Goal: Information Seeking & Learning: Learn about a topic

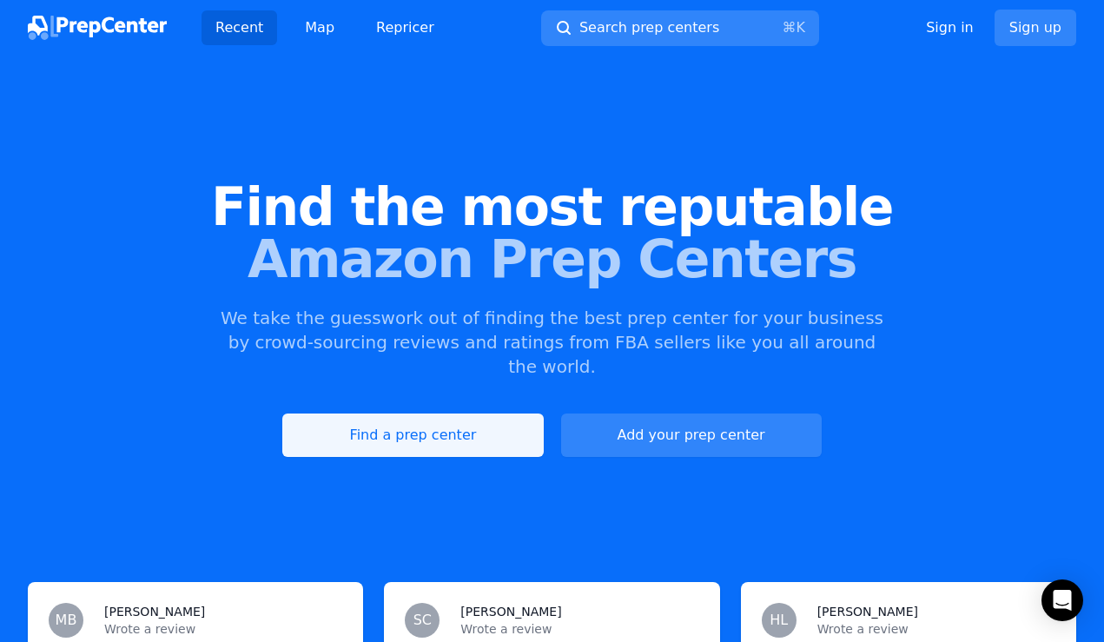
click at [378, 413] on link "Find a prep center" at bounding box center [412, 434] width 261 height 43
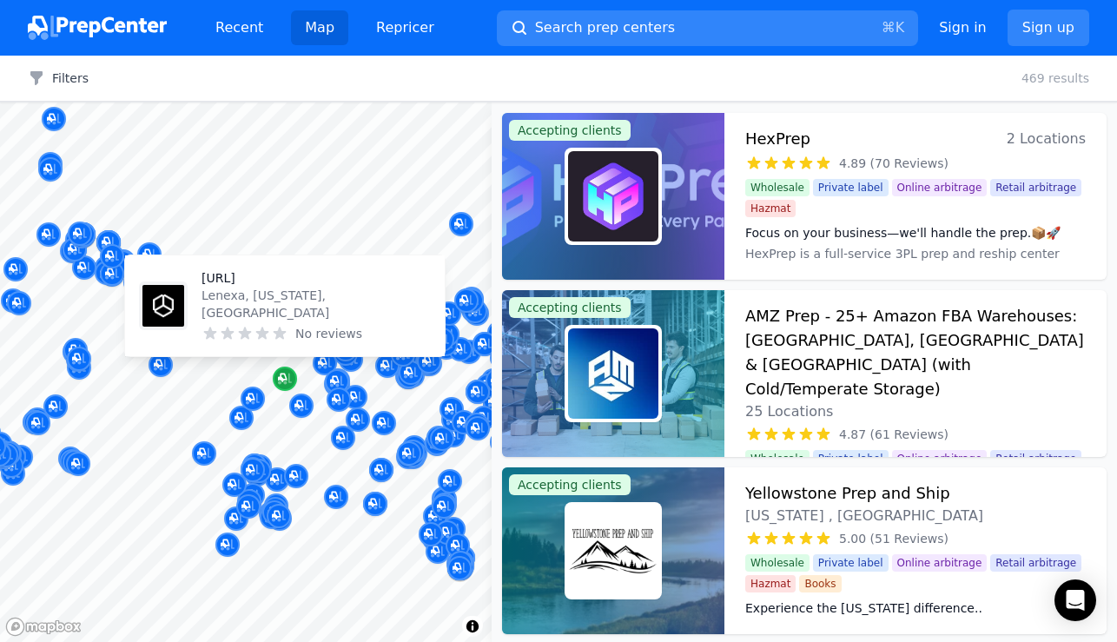
click at [284, 379] on icon "Map marker" at bounding box center [282, 378] width 9 height 9
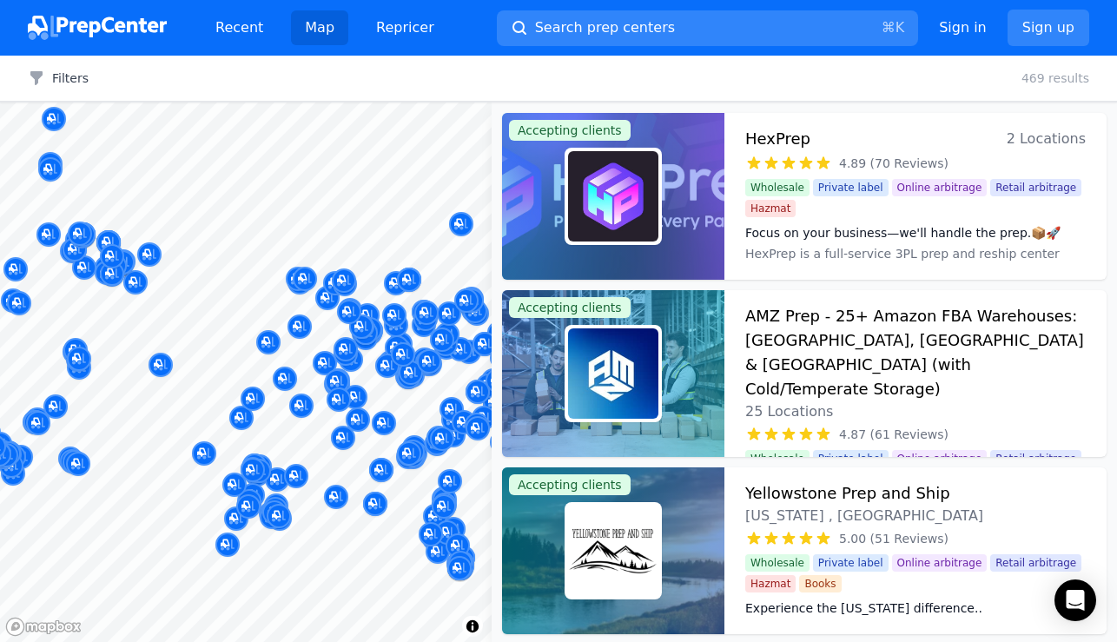
click at [284, 382] on div at bounding box center [339, 381] width 334 height 14
click at [287, 377] on div at bounding box center [339, 381] width 334 height 14
click at [282, 378] on div at bounding box center [339, 381] width 334 height 14
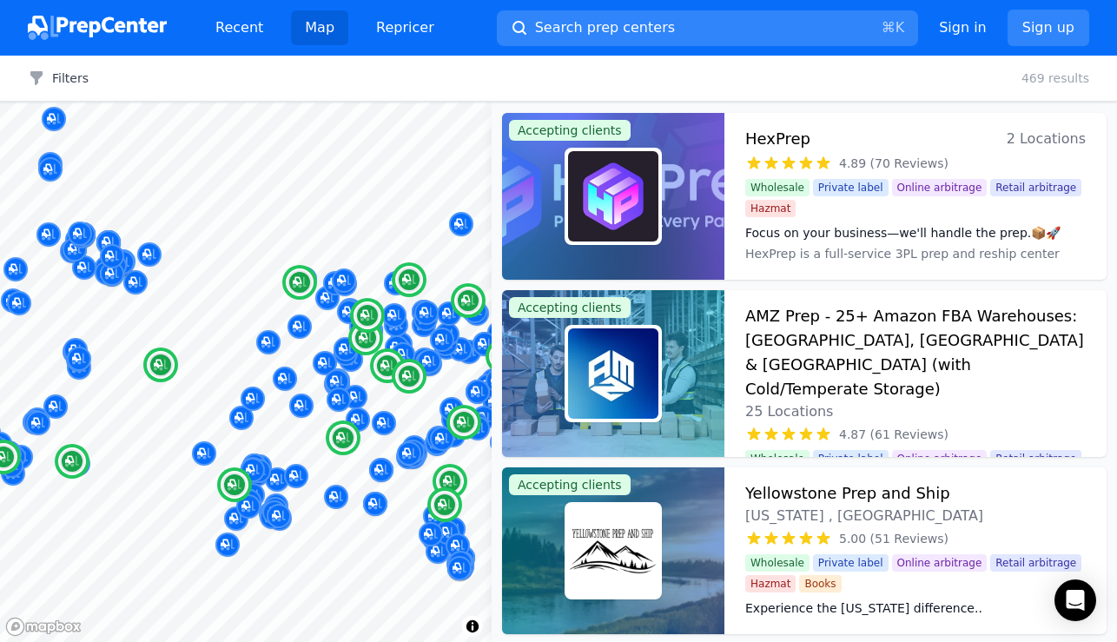
scroll to position [111, 0]
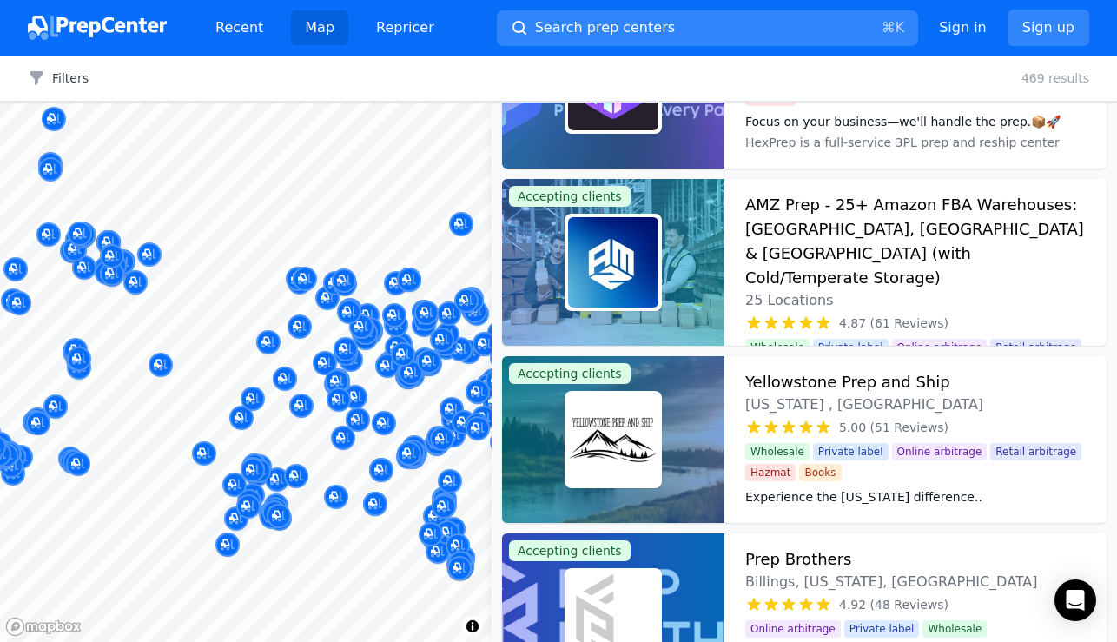
click at [281, 376] on div at bounding box center [339, 381] width 334 height 14
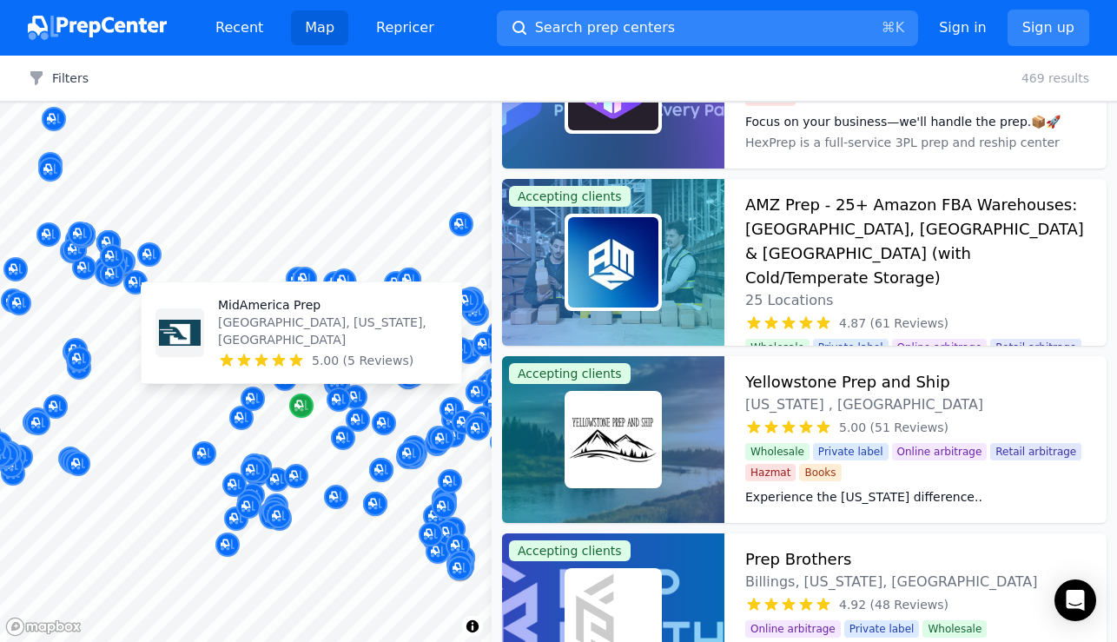
click at [304, 407] on icon "Map marker" at bounding box center [301, 405] width 14 height 17
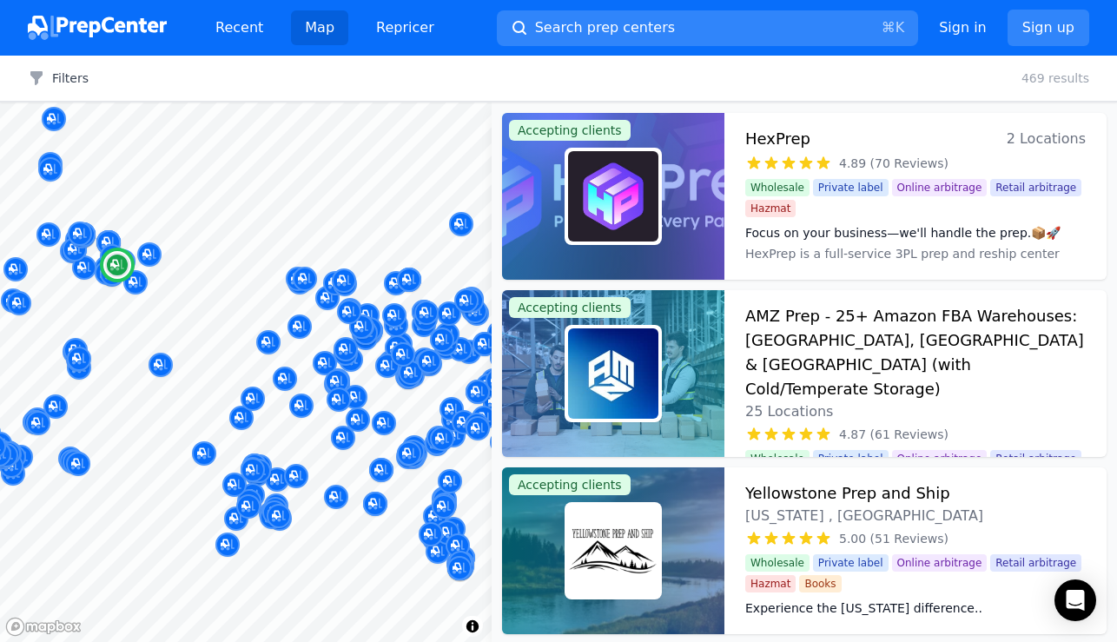
scroll to position [3, 0]
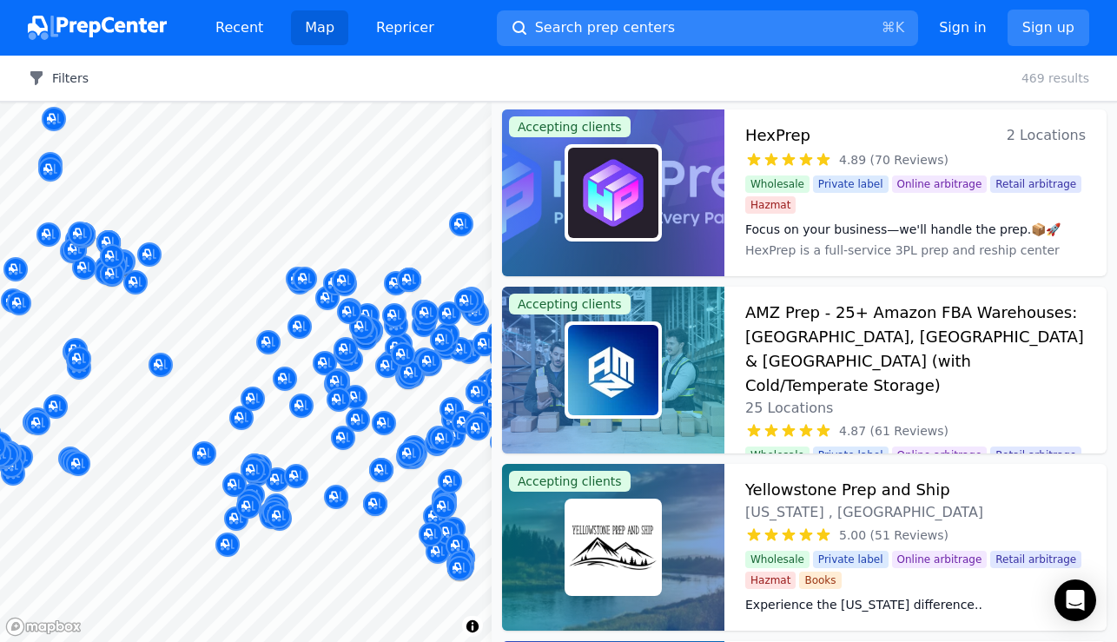
click at [76, 80] on button "Filters" at bounding box center [58, 77] width 61 height 17
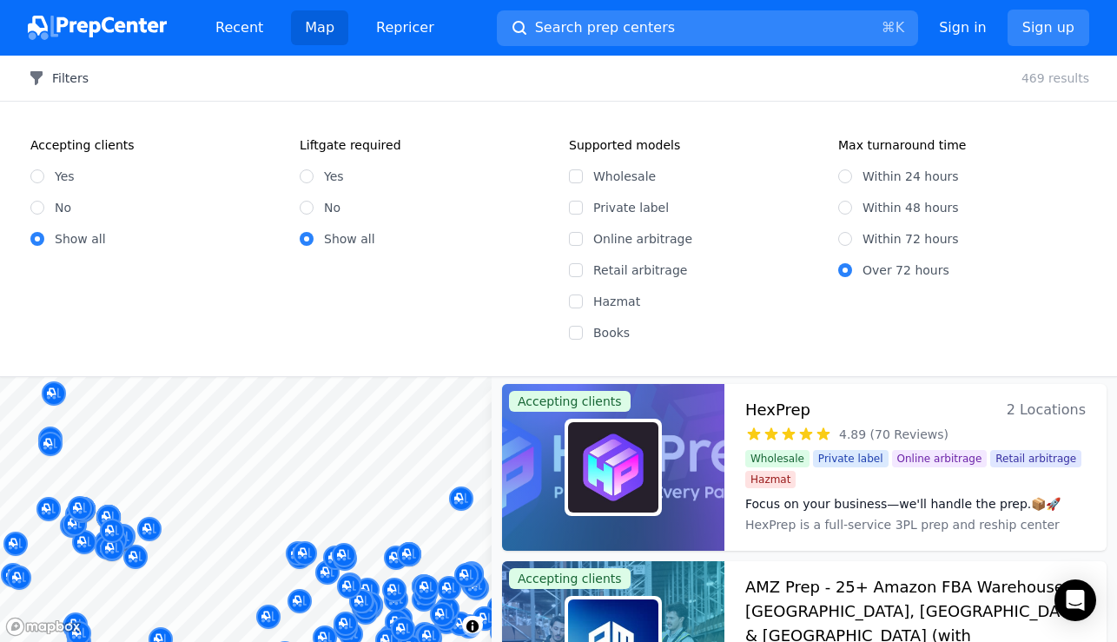
click at [76, 80] on button "Filters" at bounding box center [58, 77] width 61 height 17
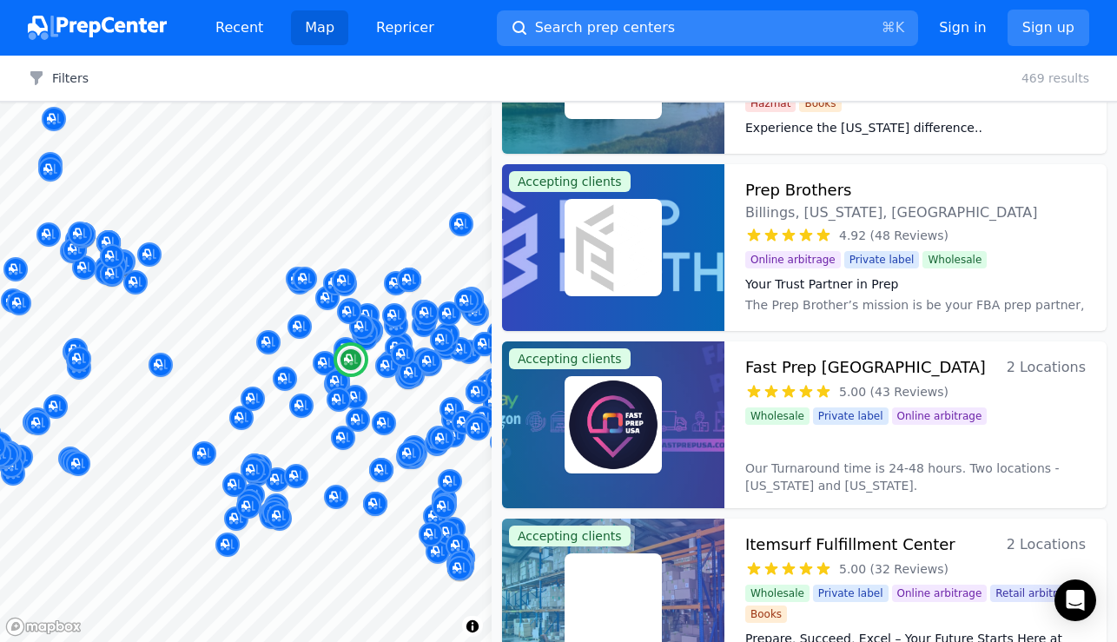
scroll to position [0, 0]
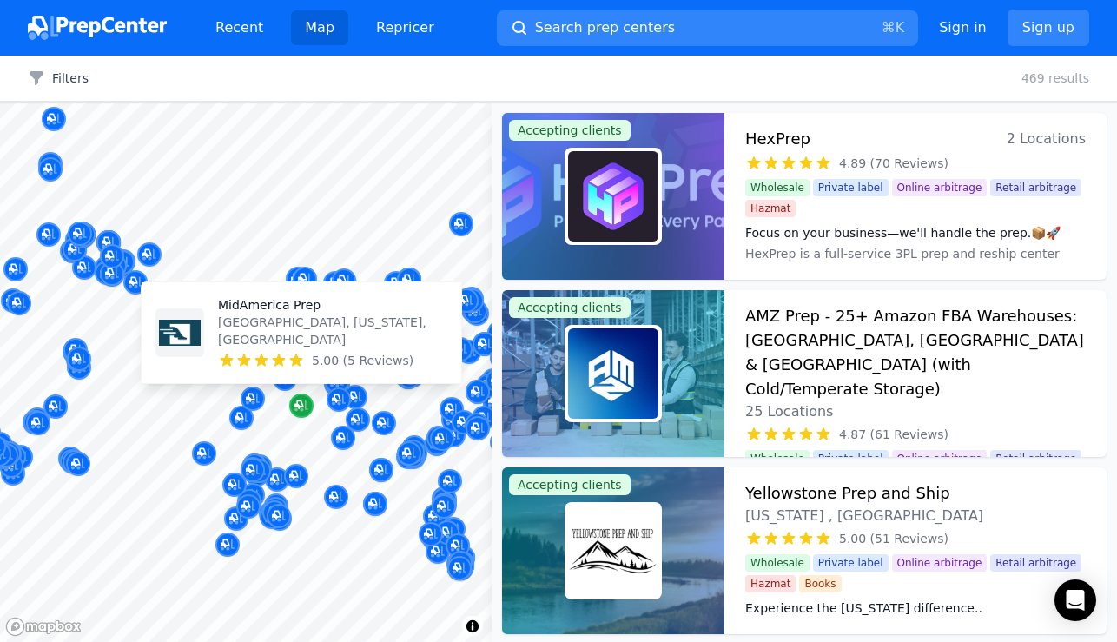
click at [299, 409] on icon "Map marker" at bounding box center [298, 404] width 9 height 9
click at [299, 409] on icon "Map marker" at bounding box center [301, 405] width 14 height 17
click at [287, 352] on icon at bounding box center [278, 360] width 17 height 17
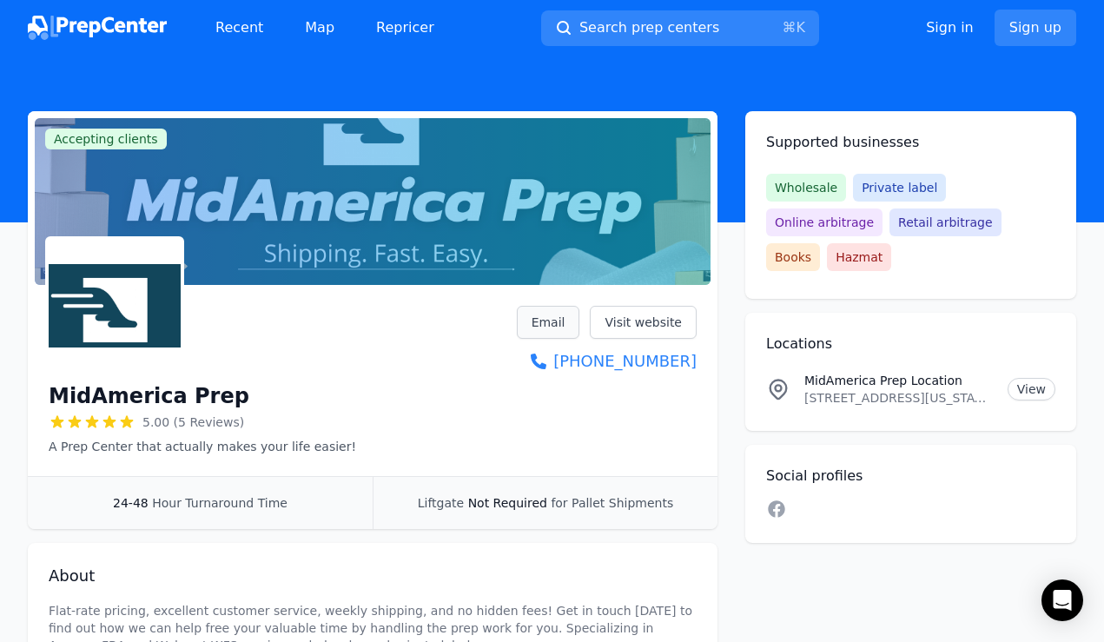
click at [545, 330] on link "Email" at bounding box center [548, 322] width 63 height 33
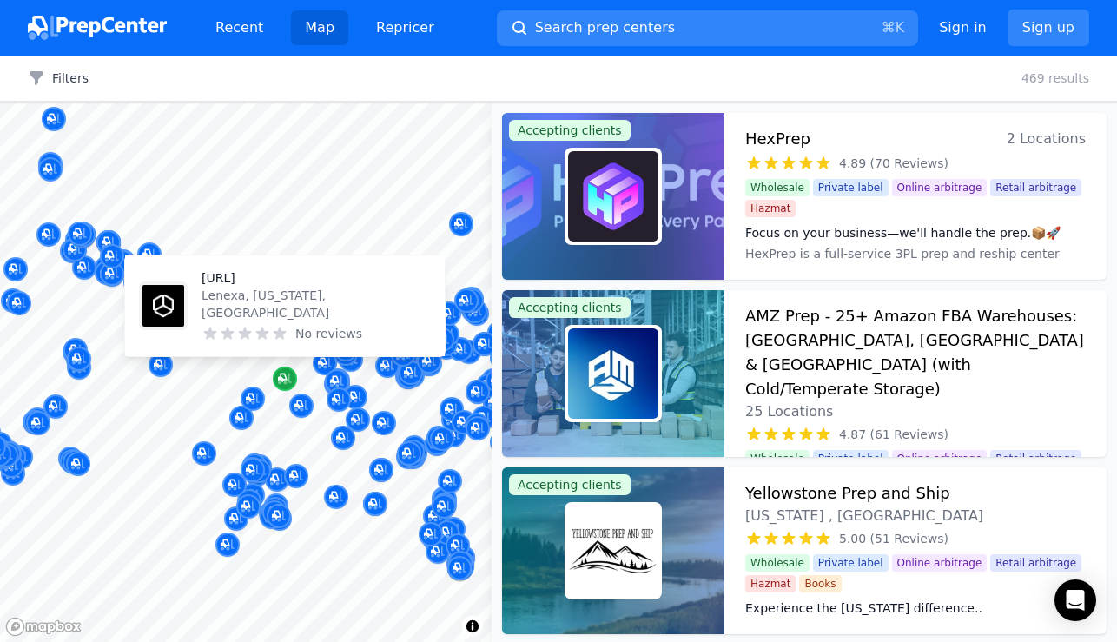
click at [290, 379] on icon "Map marker" at bounding box center [285, 378] width 14 height 17
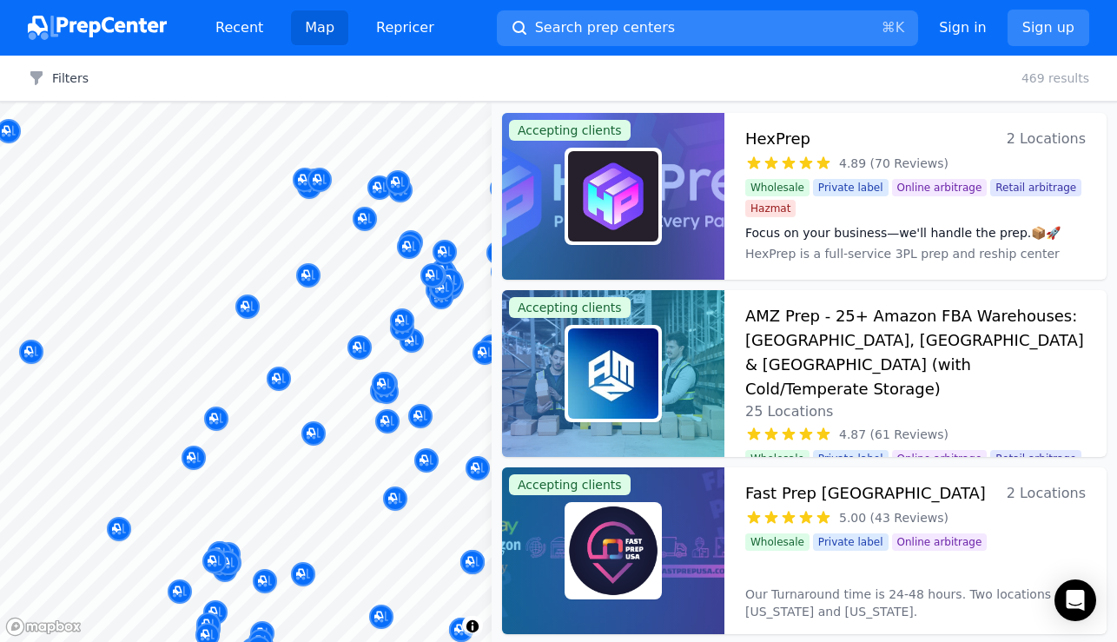
click at [282, 386] on div at bounding box center [302, 387] width 334 height 14
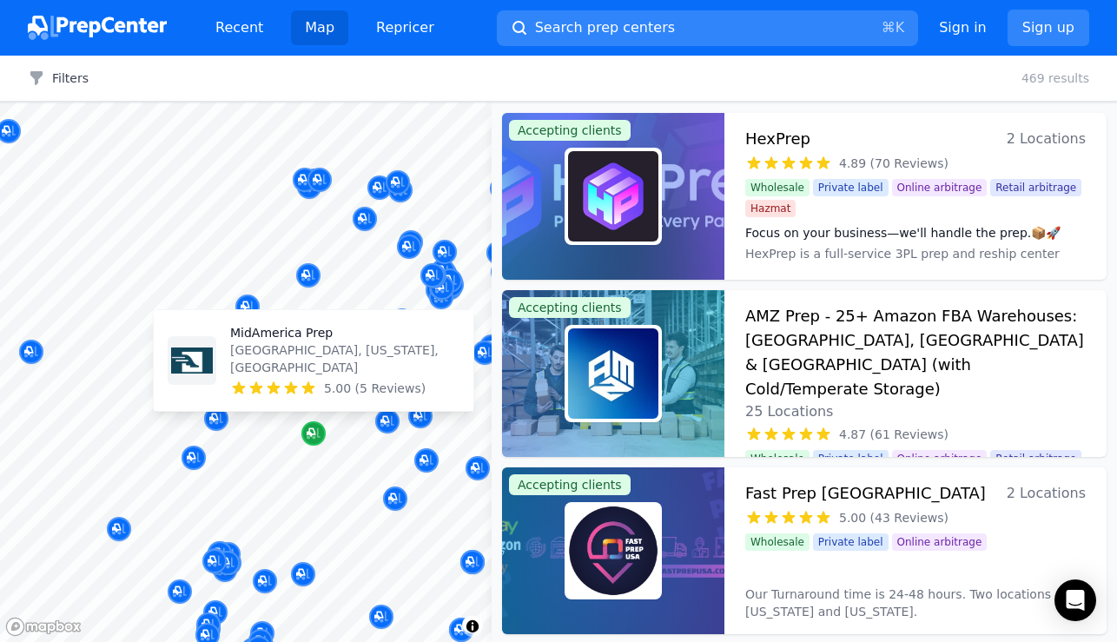
click at [313, 430] on icon "Map marker" at bounding box center [314, 433] width 14 height 17
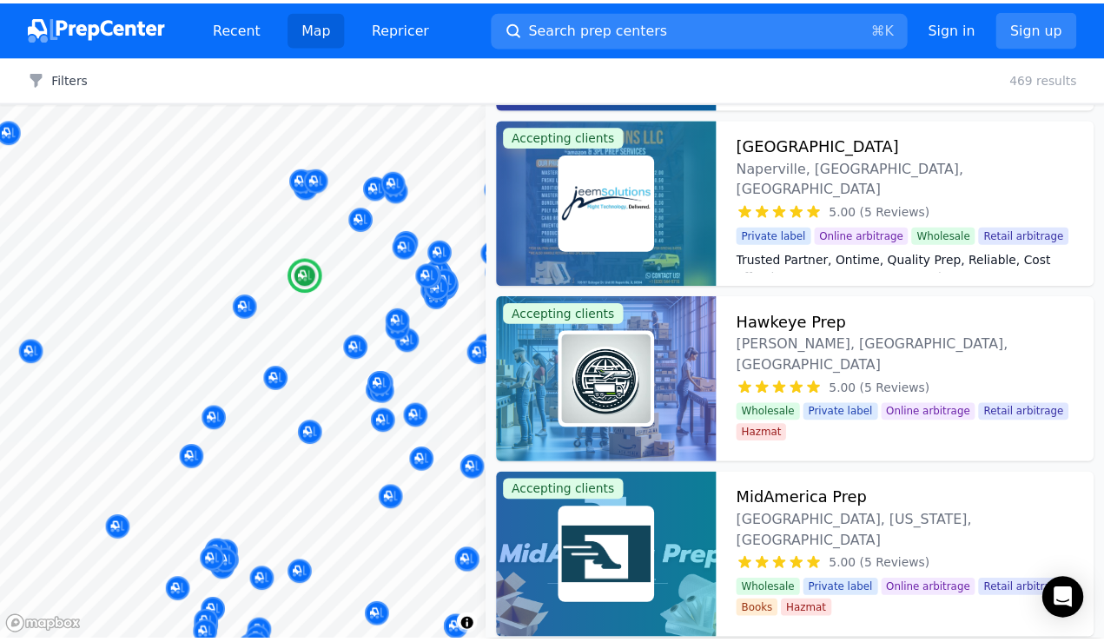
scroll to position [2184, 0]
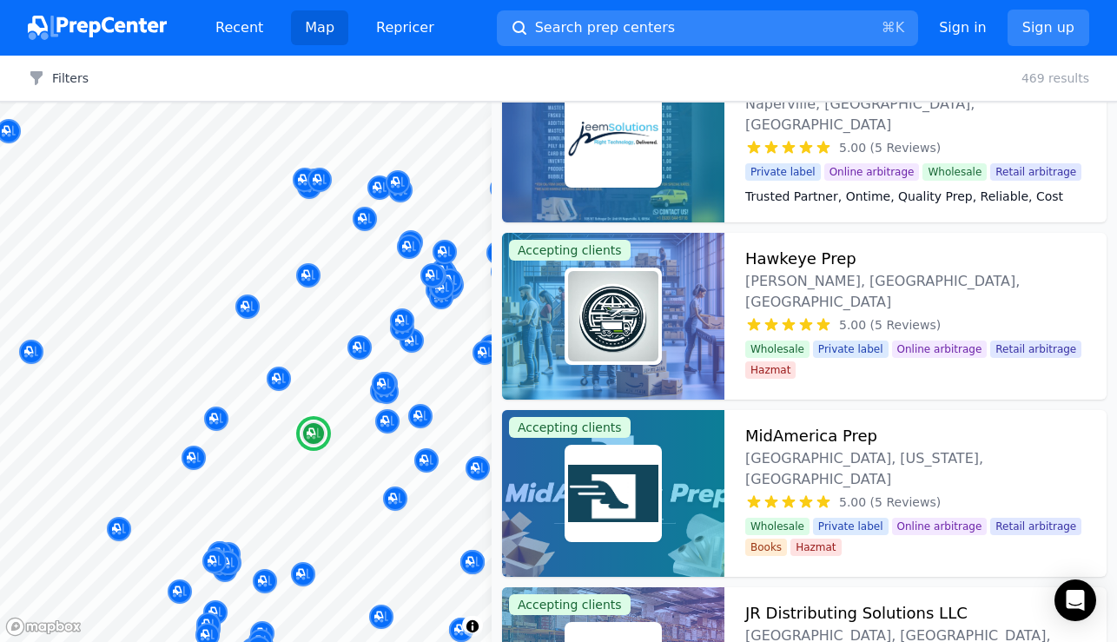
click at [648, 487] on img at bounding box center [613, 493] width 90 height 90
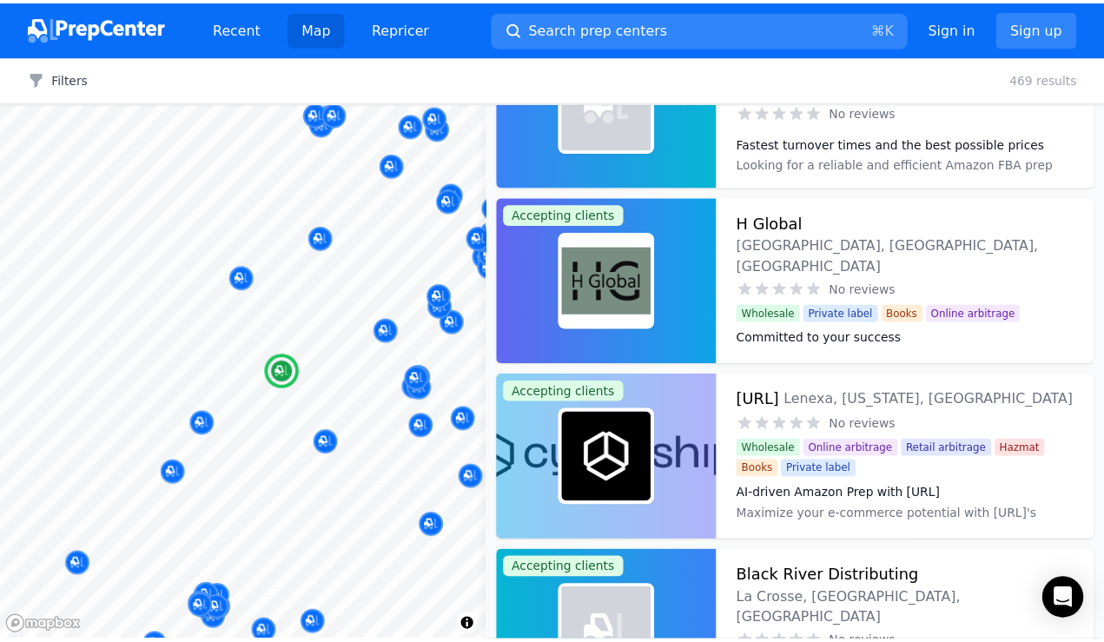
scroll to position [4443, 0]
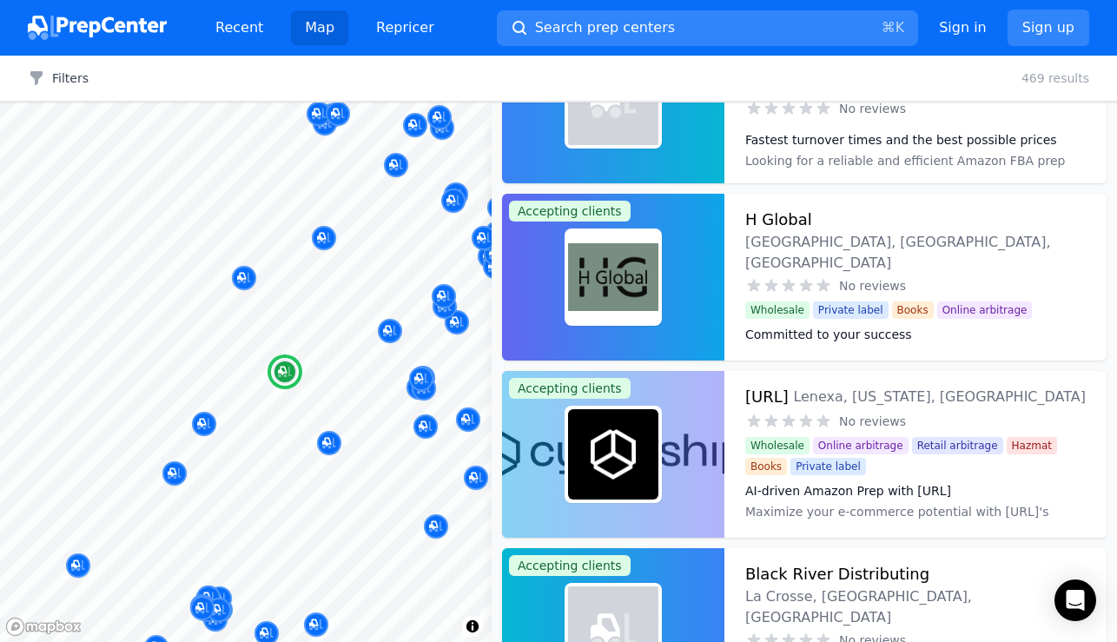
click at [696, 487] on div at bounding box center [613, 454] width 222 height 167
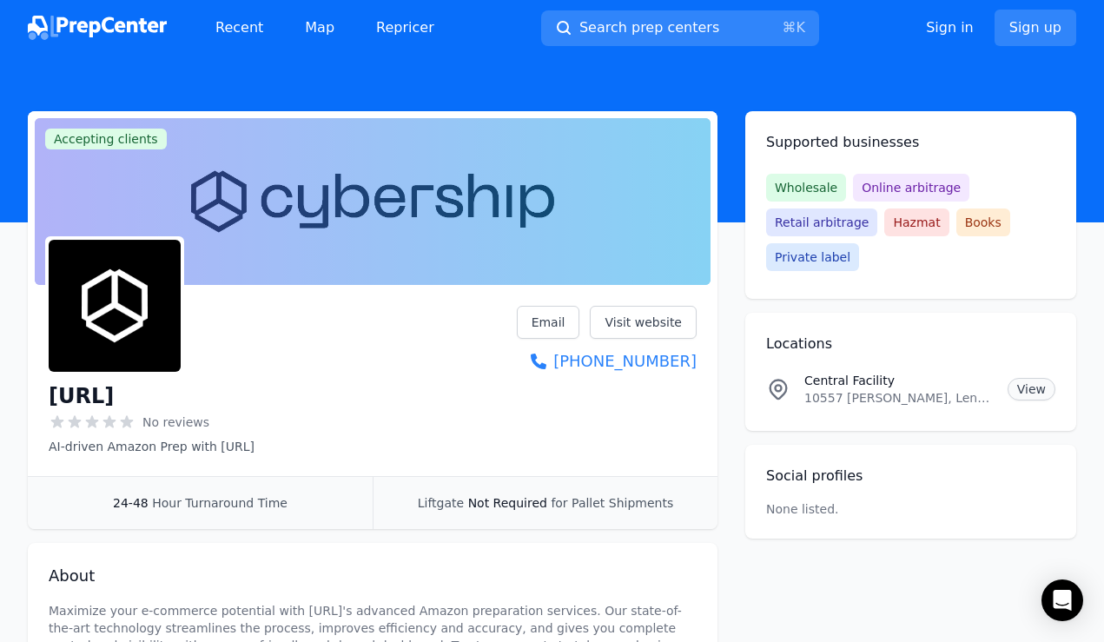
click at [1029, 387] on link "View" at bounding box center [1032, 389] width 48 height 23
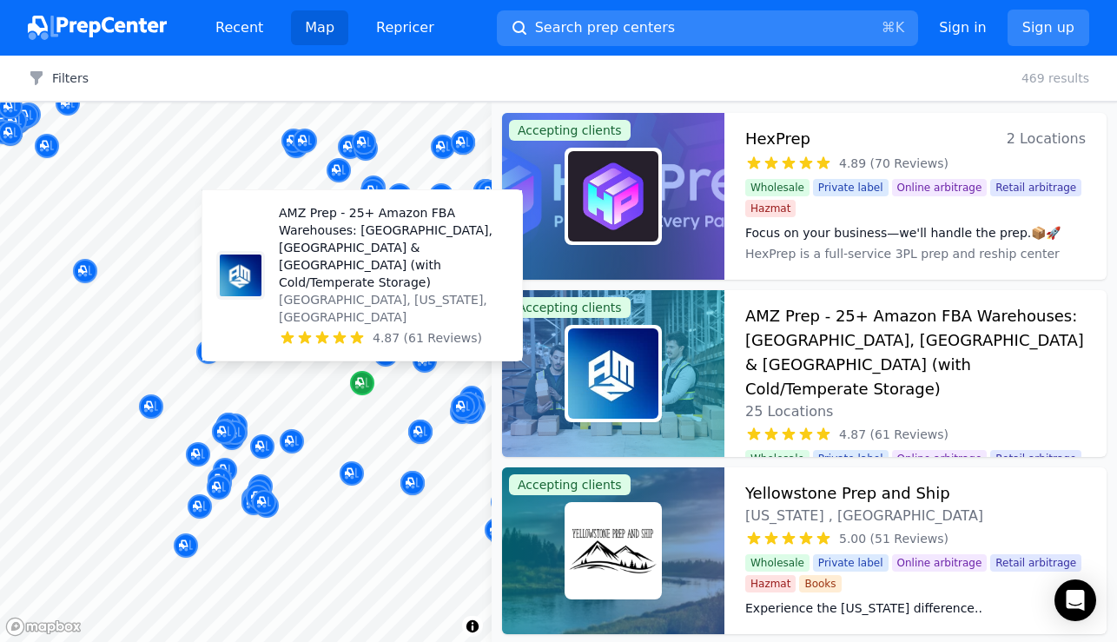
click at [364, 378] on icon "Map marker" at bounding box center [362, 382] width 14 height 17
click at [367, 280] on p "AMZ Prep - 25+ Amazon FBA Warehouses: [GEOGRAPHIC_DATA], [GEOGRAPHIC_DATA] & [G…" at bounding box center [393, 247] width 229 height 87
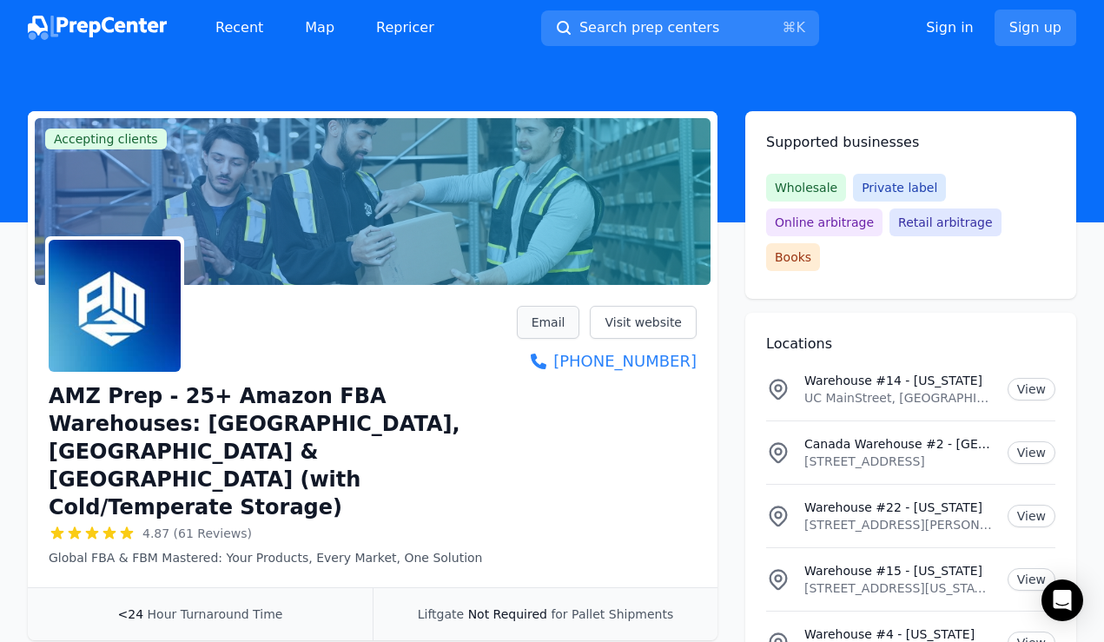
click at [552, 314] on link "Email" at bounding box center [548, 322] width 63 height 33
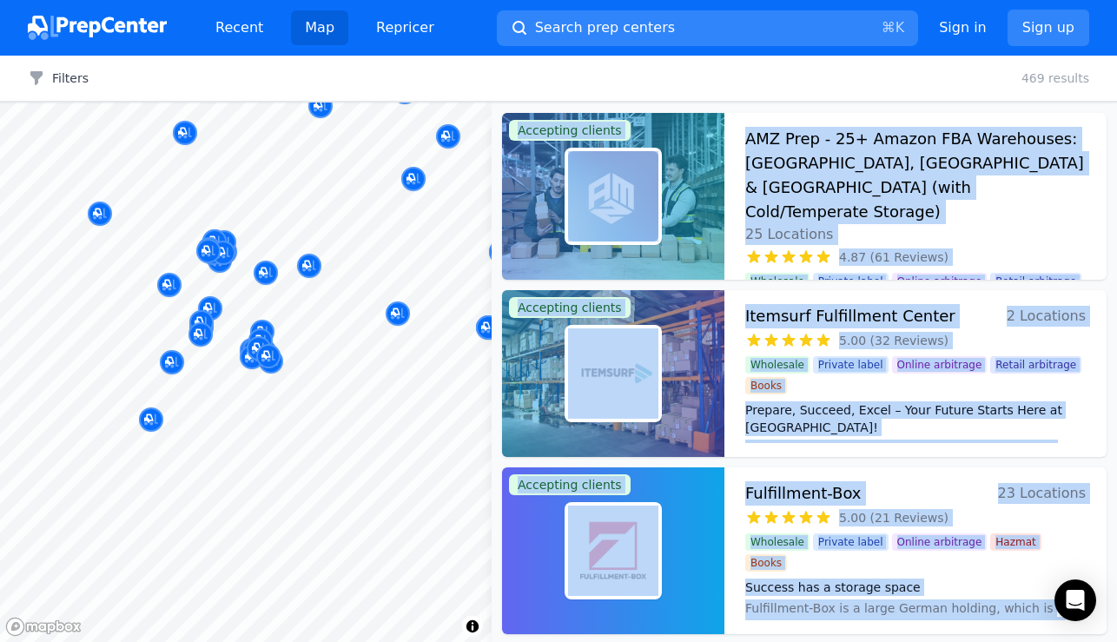
click at [324, 442] on body "Recent Map Repricer Search prep centers ⌘ K Open main menu Sign in Sign up Filt…" at bounding box center [558, 321] width 1117 height 642
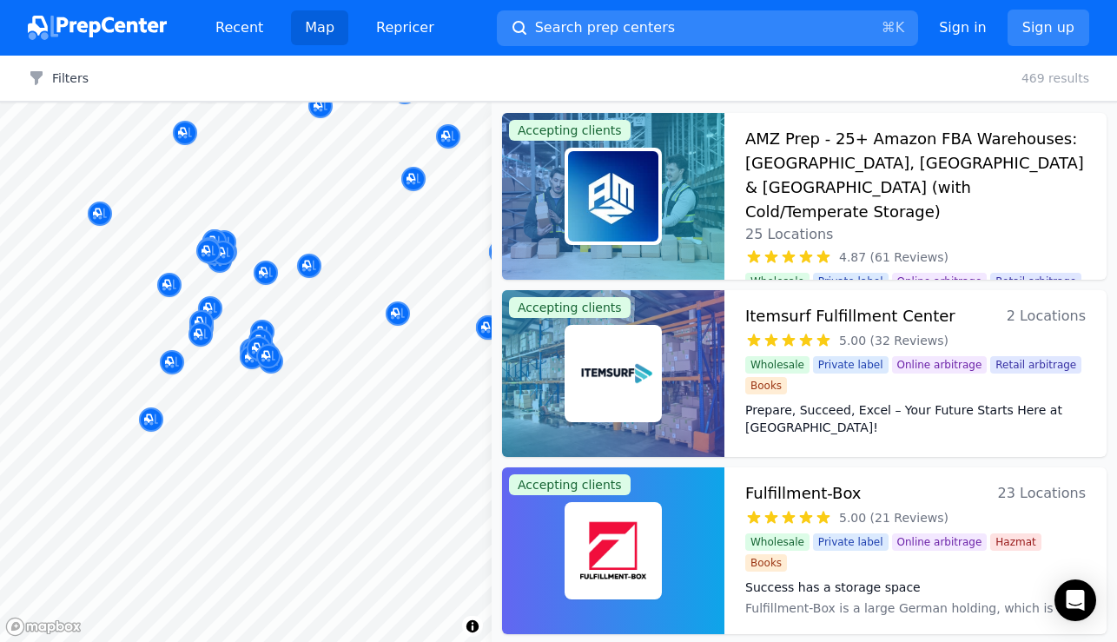
click at [314, 413] on div at bounding box center [343, 419] width 334 height 14
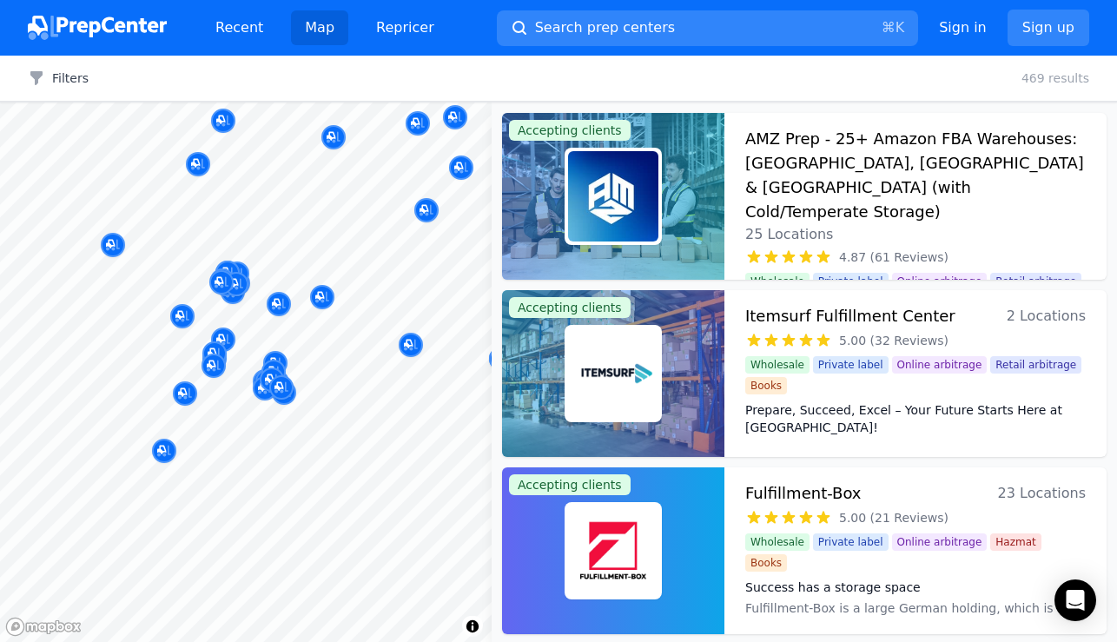
click at [318, 423] on body "Recent Map Repricer Search prep centers ⌘ K Open main menu Sign in Sign up Filt…" at bounding box center [558, 321] width 1117 height 642
